Goal: Find contact information: Find contact information

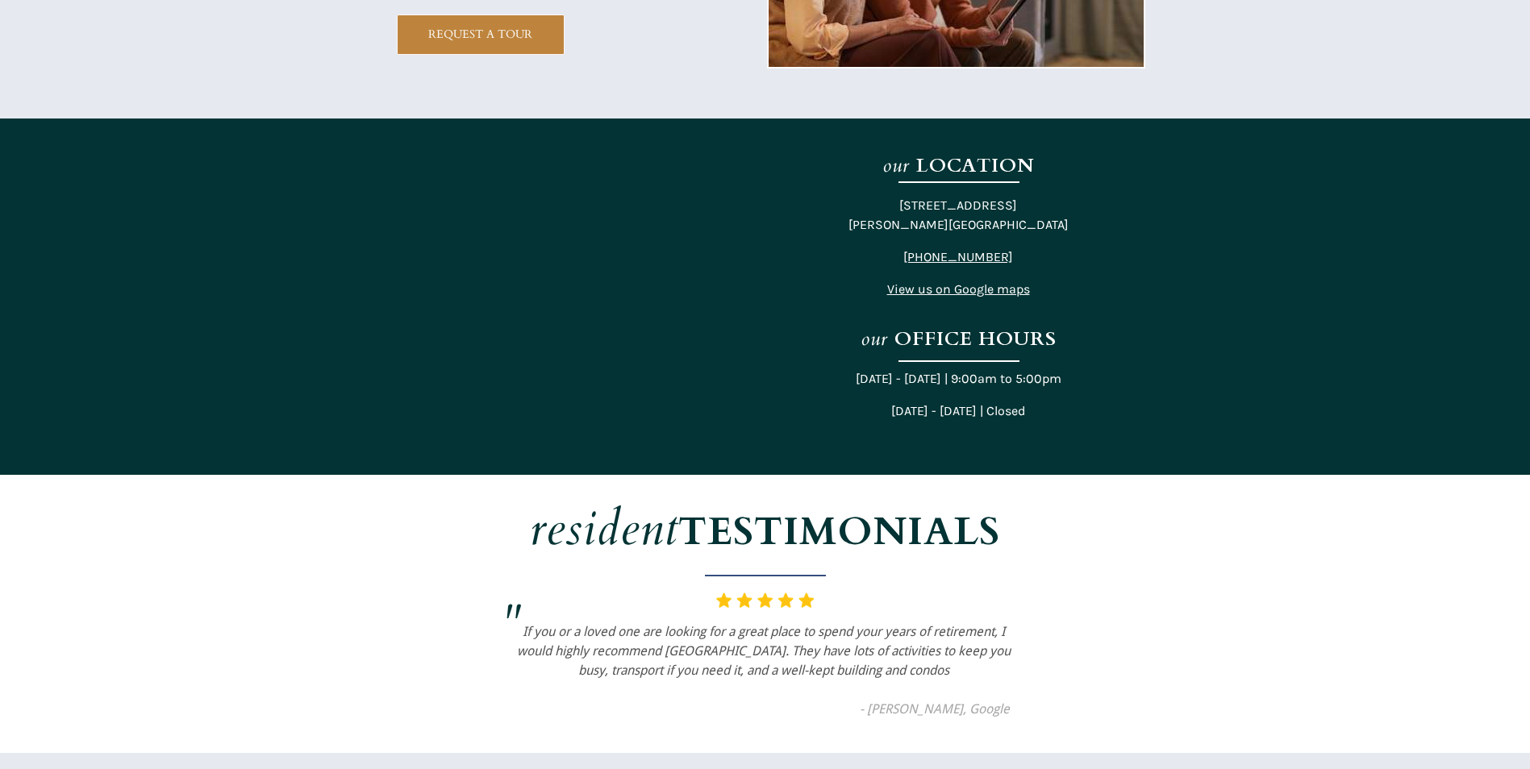
scroll to position [3063, 0]
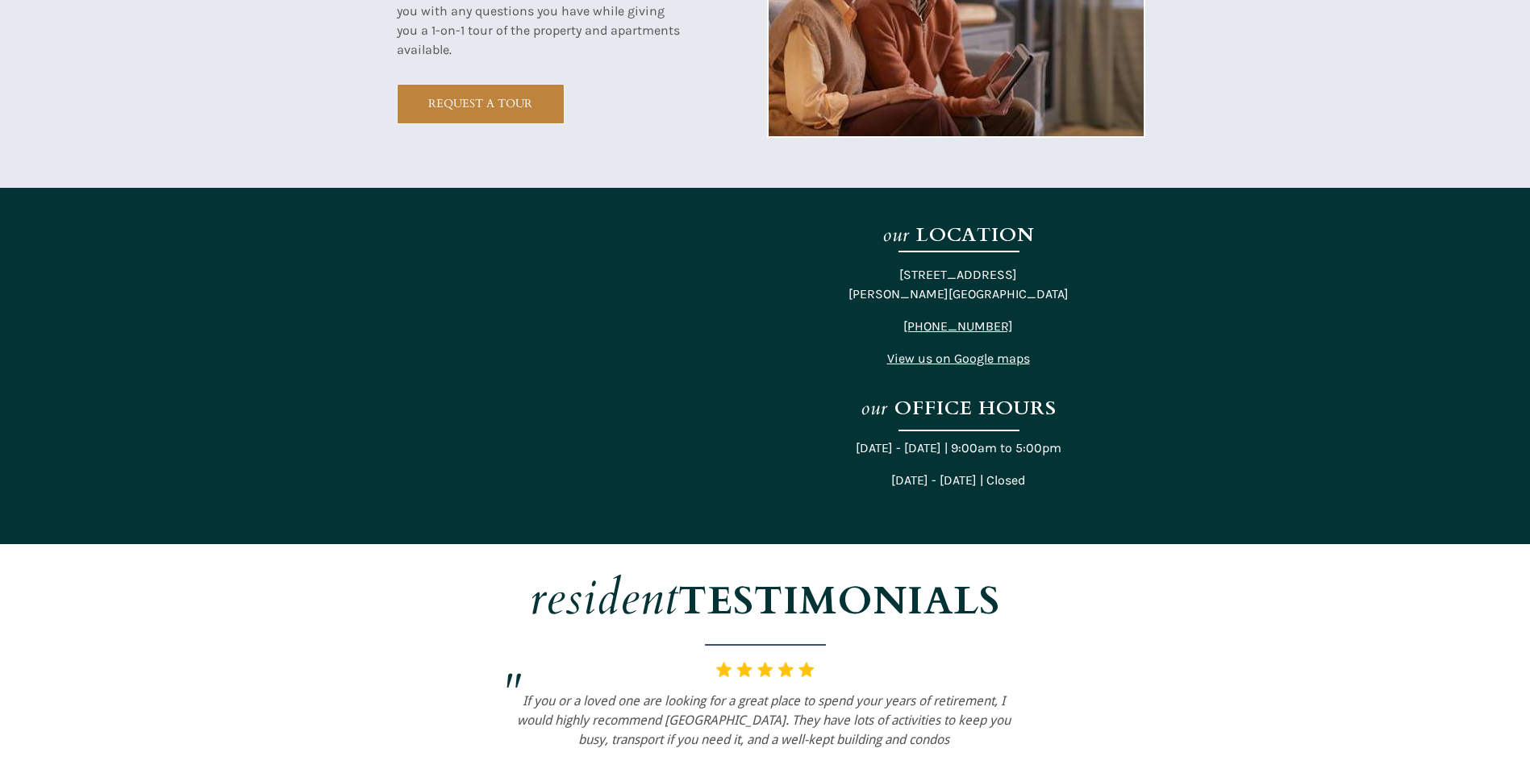
click at [950, 310] on div "11077 West Forest Home Avenue Hales Corners, WI 53130 (414) 867-3728 View us on…" at bounding box center [958, 316] width 241 height 103
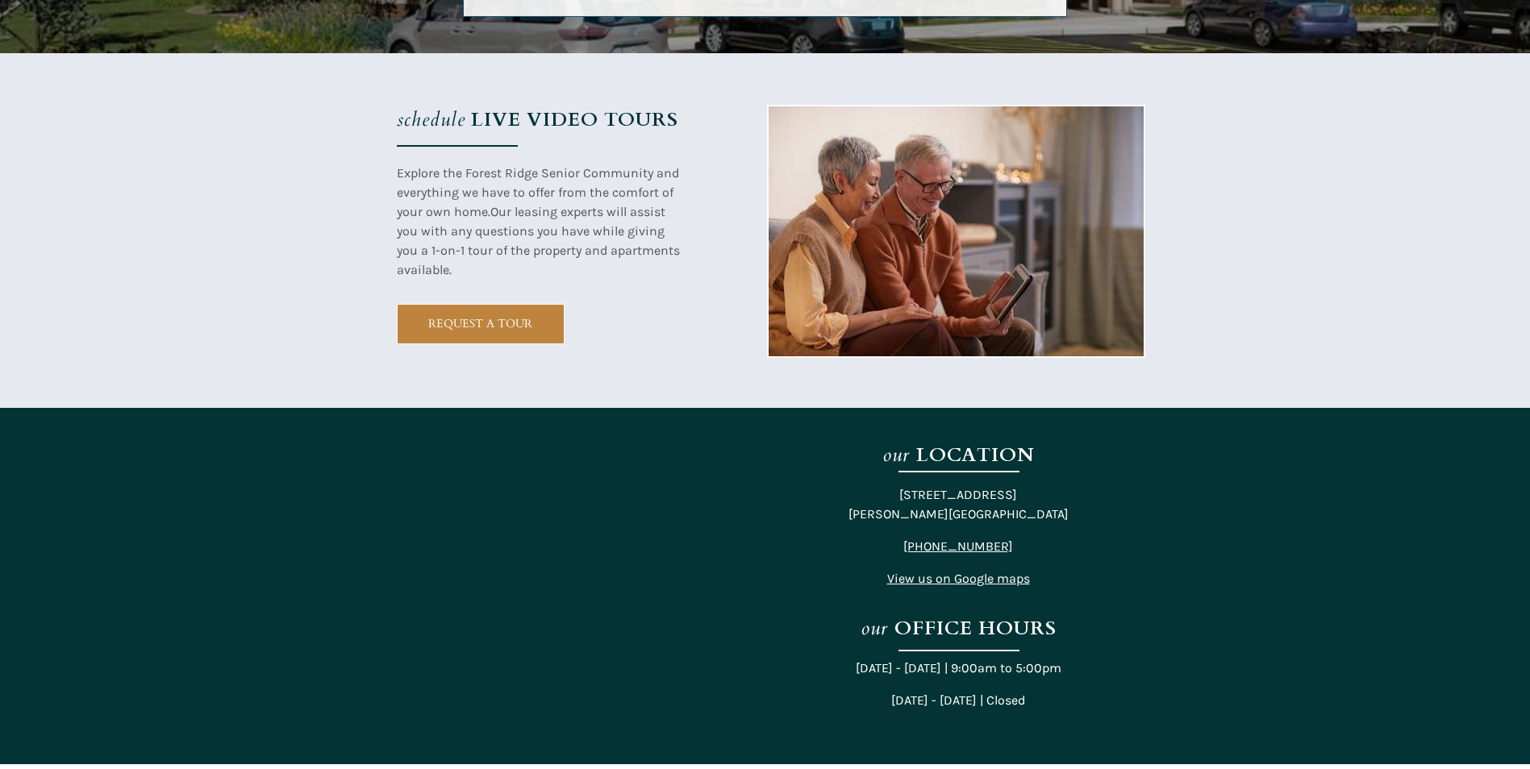
scroll to position [2821, 0]
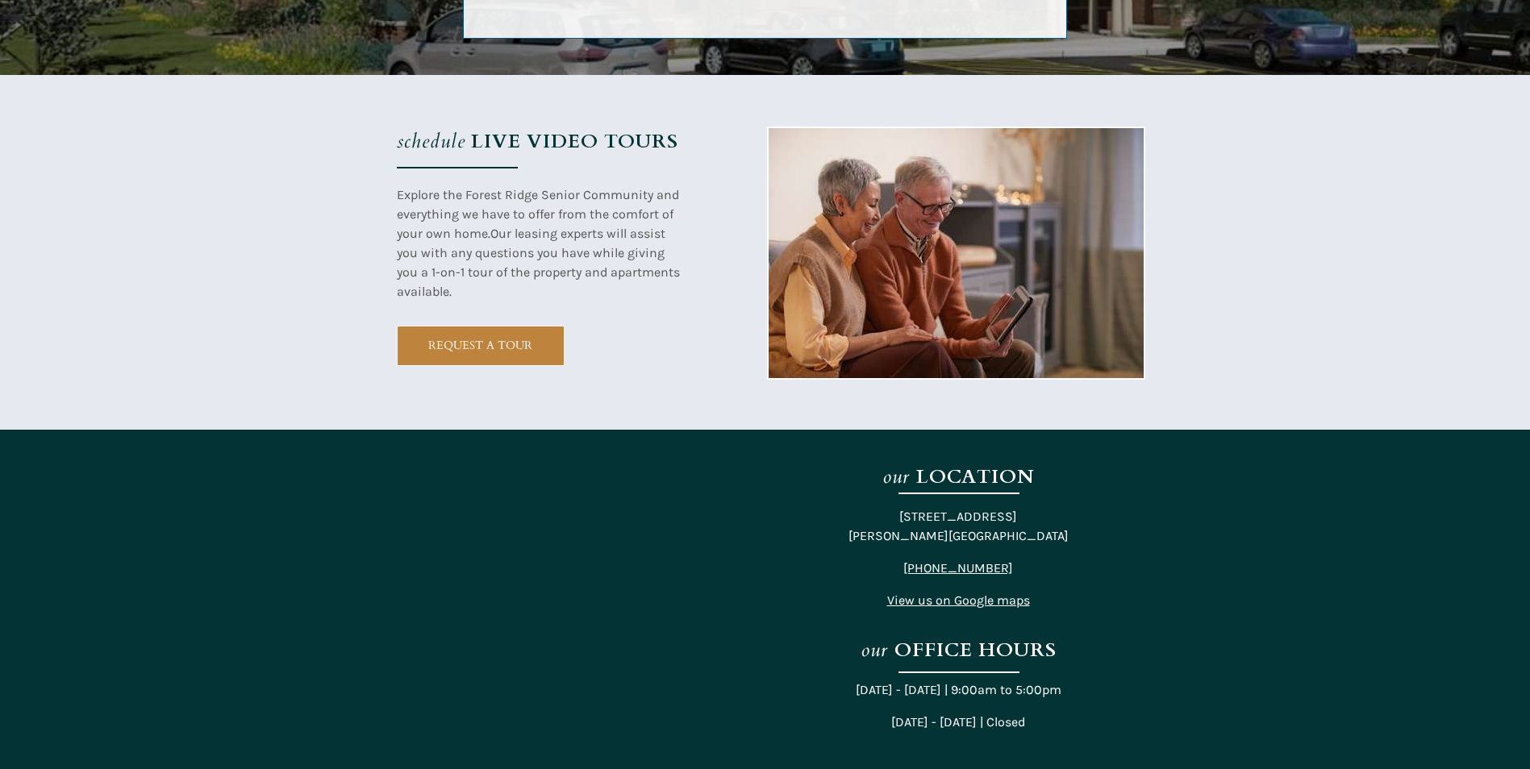
click at [949, 603] on span "View us on Google maps" at bounding box center [958, 600] width 143 height 15
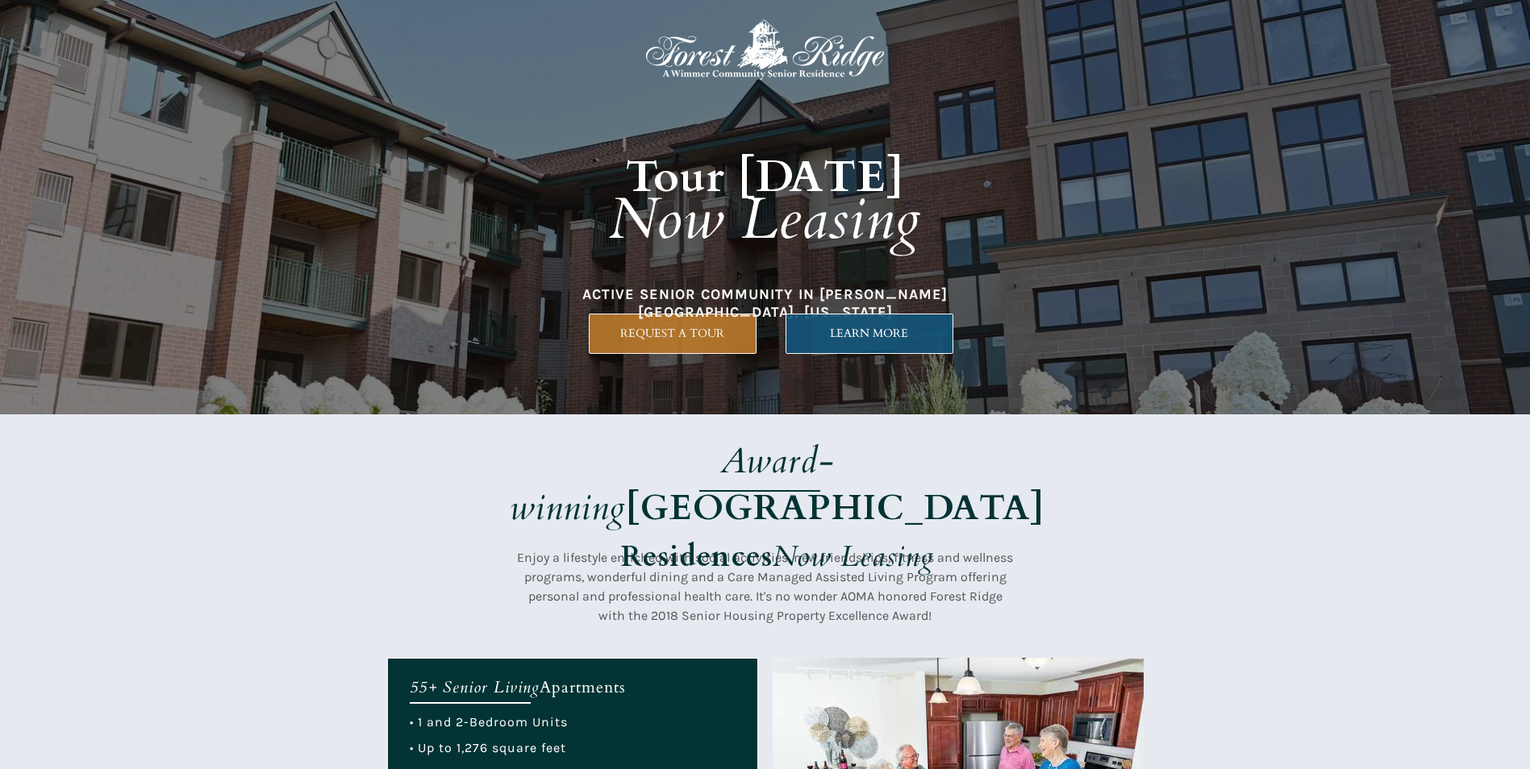
click at [866, 333] on span "LEARN MORE" at bounding box center [869, 334] width 166 height 14
